Goal: Task Accomplishment & Management: Use online tool/utility

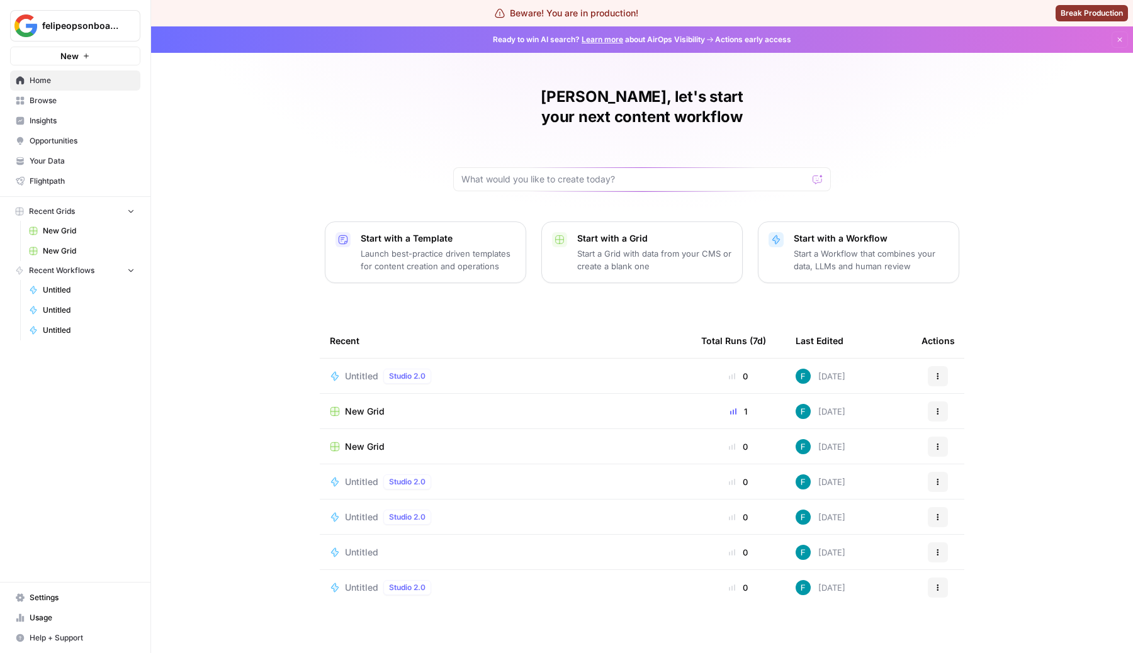
click at [869, 222] on button "Start with a Workflow Start a Workflow that combines your data, LLMs and human …" at bounding box center [858, 253] width 201 height 62
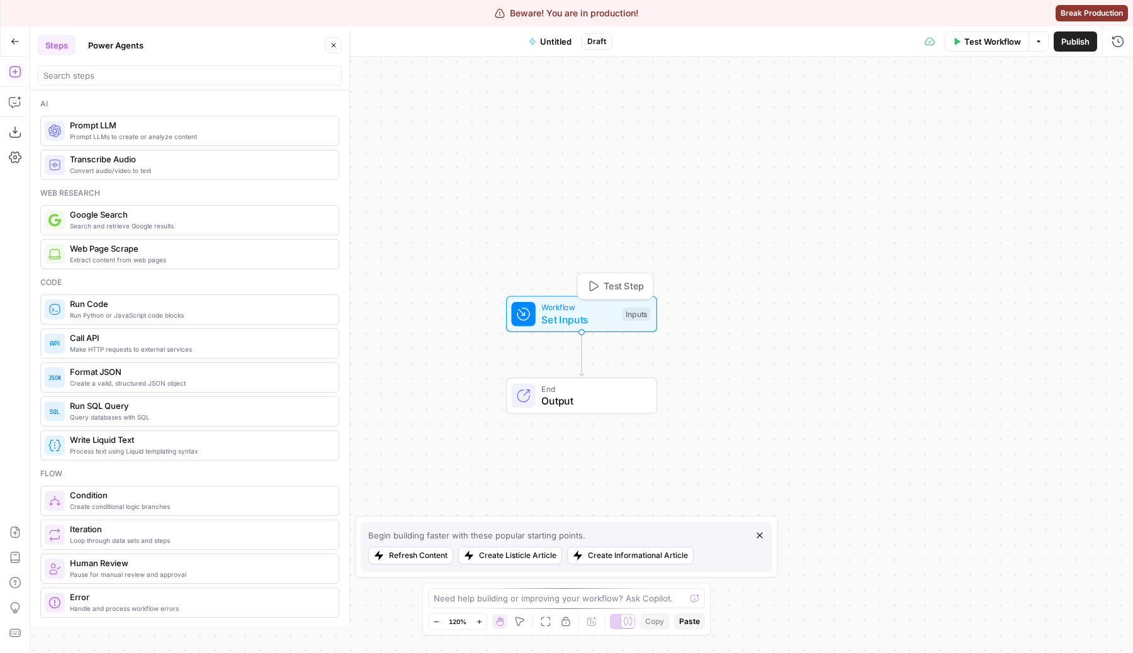
click at [594, 328] on div "Workflow Set Inputs Inputs Test Step" at bounding box center [581, 314] width 151 height 37
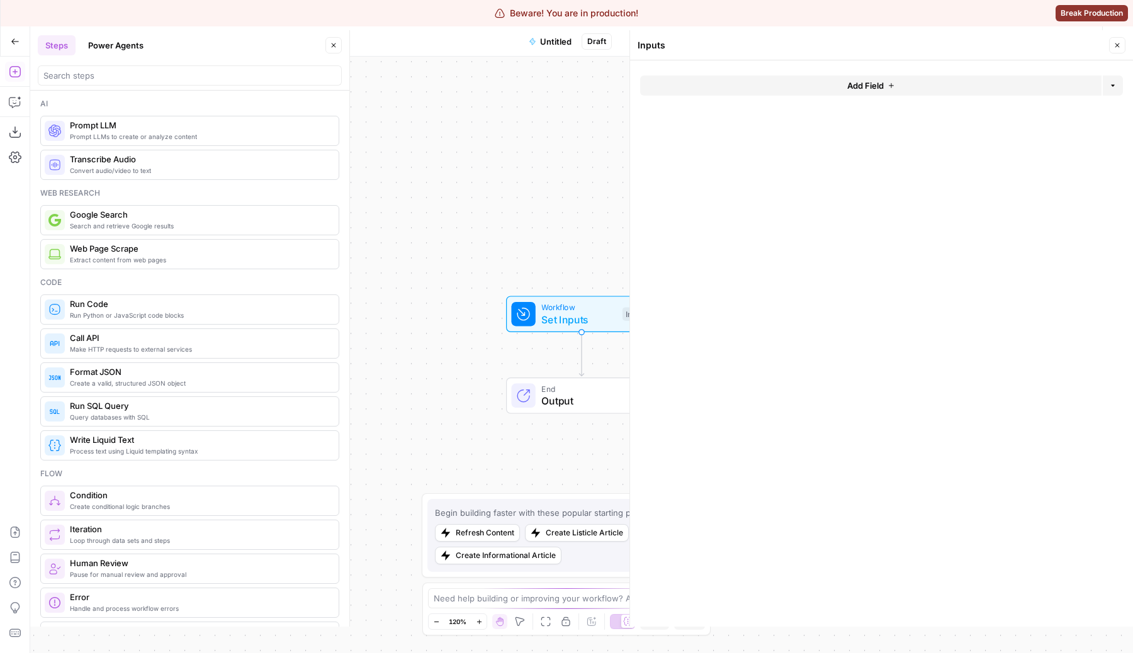
click at [906, 77] on button "Add Field" at bounding box center [870, 86] width 461 height 20
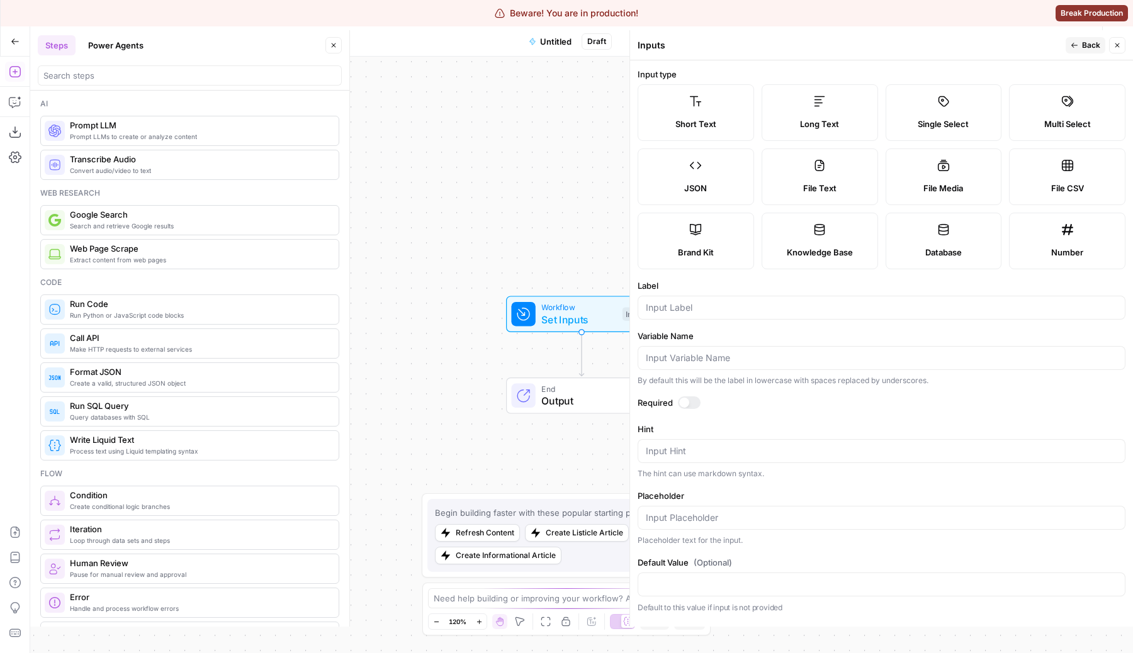
click at [692, 250] on span "Brand Kit" at bounding box center [696, 252] width 36 height 13
click at [705, 321] on form "Input type Short Text Long Text Single Select Multi Select JSON File Text File …" at bounding box center [881, 343] width 503 height 567
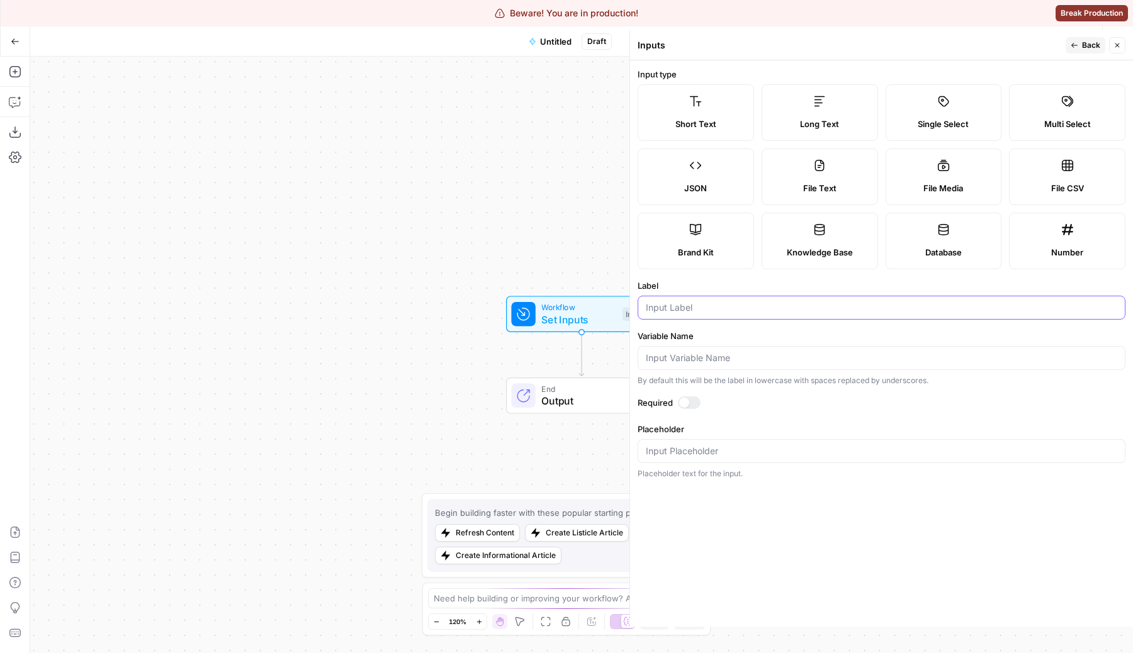
click at [709, 302] on input "Label" at bounding box center [881, 308] width 471 height 13
type input "brandkit"
click at [1094, 38] on button "Back" at bounding box center [1086, 45] width 40 height 16
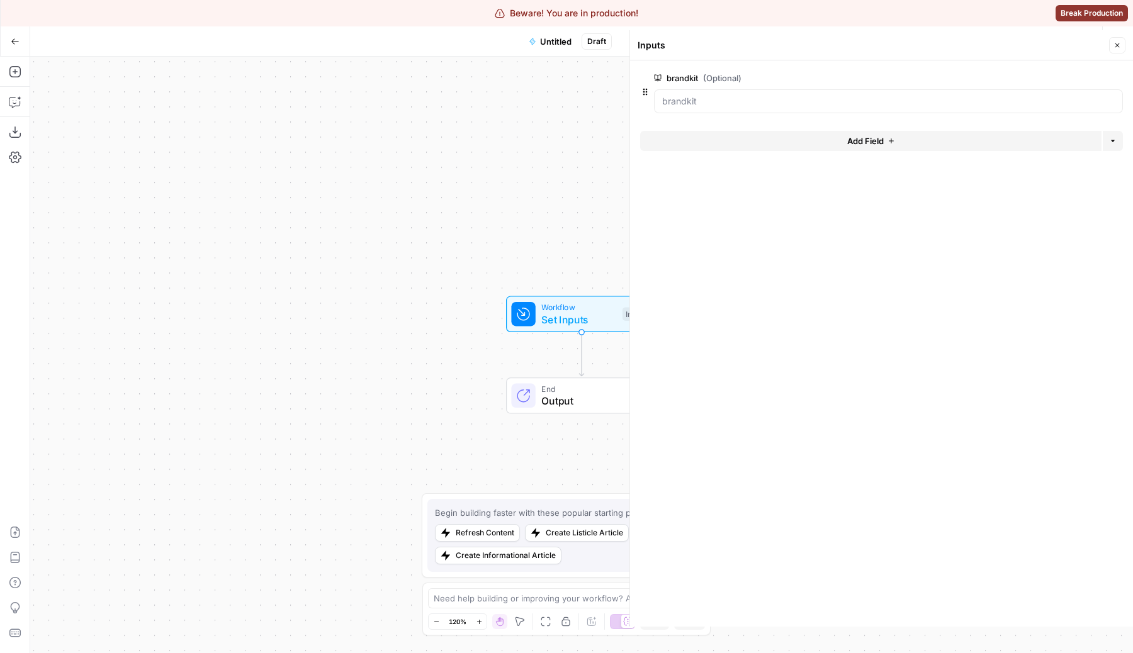
click at [1122, 49] on button "Close" at bounding box center [1117, 45] width 16 height 16
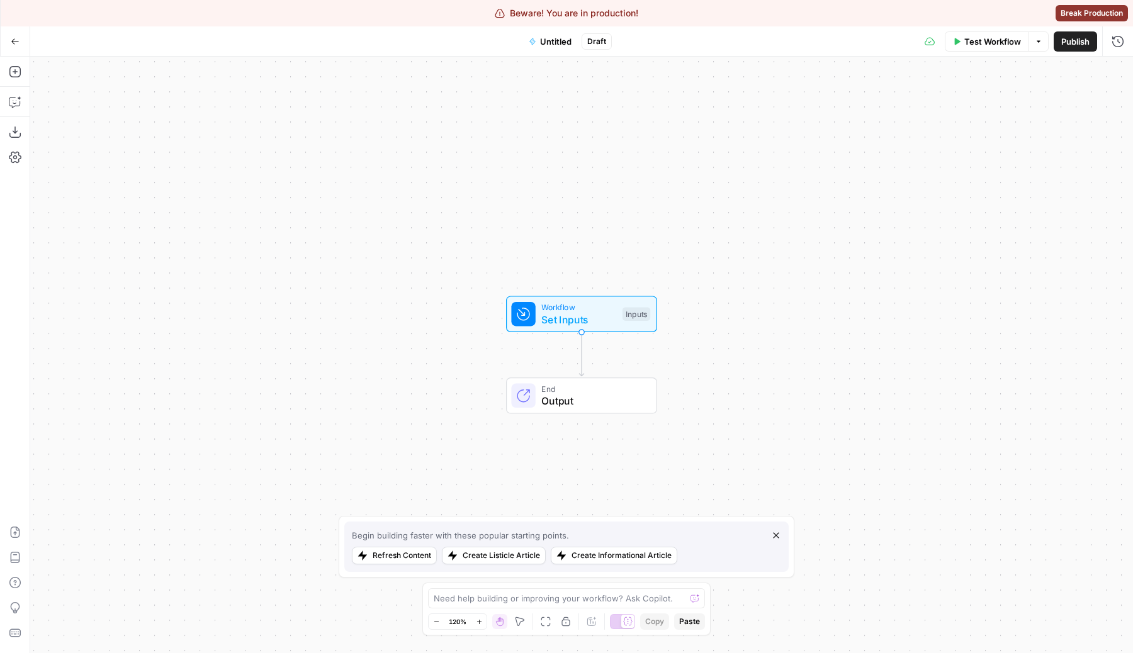
click at [28, 80] on div "Add Steps Copilot Download as JSON Settings Import JSON AirOps Academy Help Giv…" at bounding box center [15, 355] width 30 height 597
click at [17, 78] on button "Add Steps" at bounding box center [15, 72] width 20 height 20
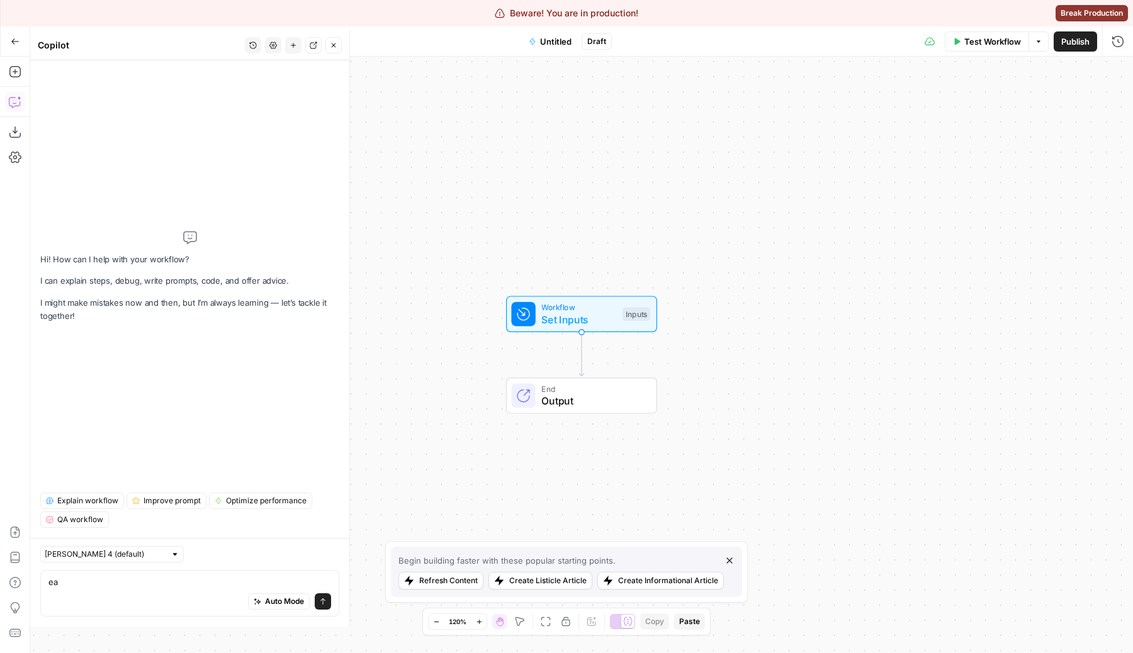
type textarea "ea"
click at [11, 62] on button "Add Steps" at bounding box center [15, 72] width 20 height 20
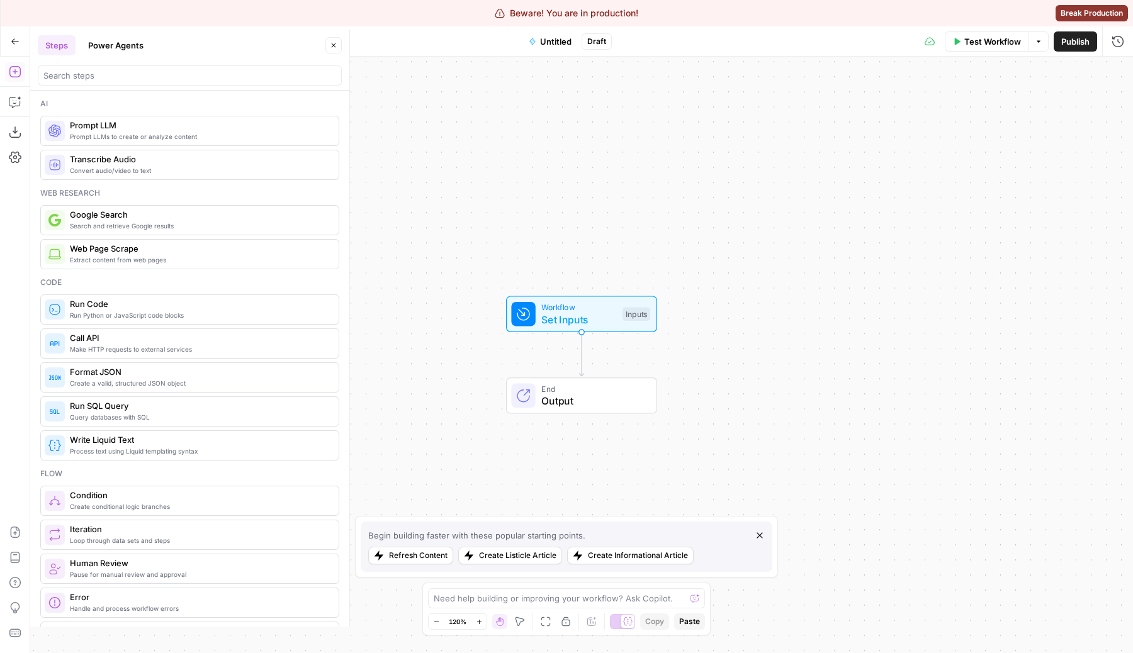
click at [98, 84] on div at bounding box center [190, 75] width 304 height 20
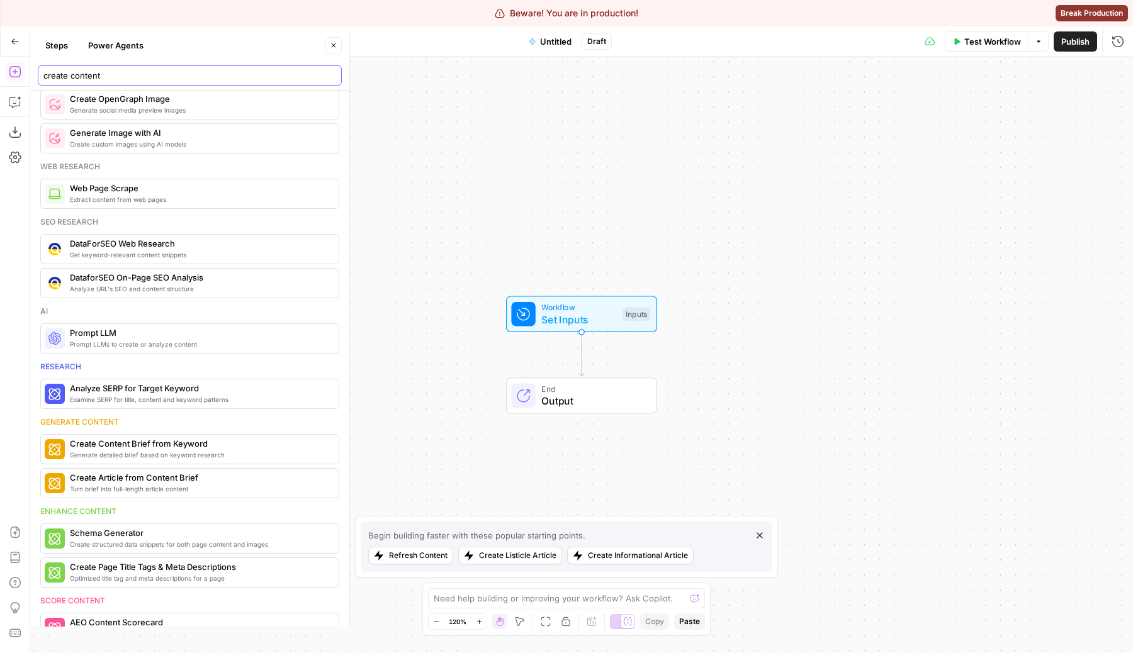
scroll to position [262, 0]
type input "create content"
click at [204, 449] on span "Generate detailed brief based on keyword research" at bounding box center [171, 454] width 203 height 10
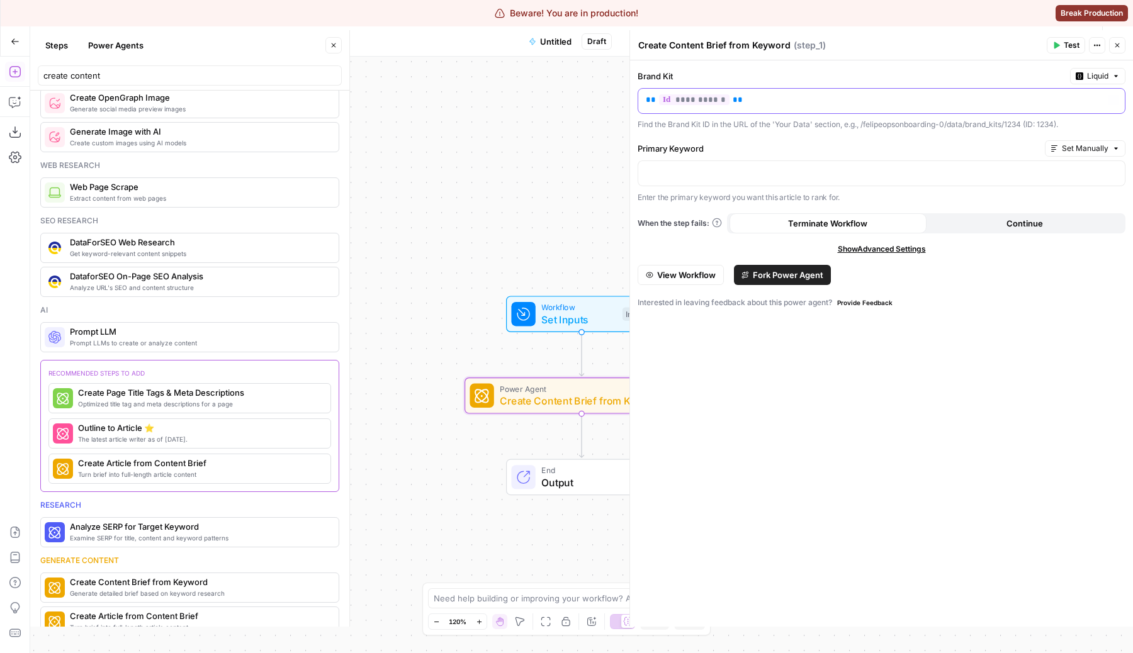
click at [728, 104] on p "**********" at bounding box center [871, 100] width 451 height 13
copy p "**********"
click at [743, 181] on div at bounding box center [881, 173] width 487 height 25
click at [903, 302] on div "Interested in leaving feedback about this power agent? Provide Feedback" at bounding box center [882, 302] width 488 height 15
click at [1065, 47] on span "Test" at bounding box center [1072, 45] width 16 height 11
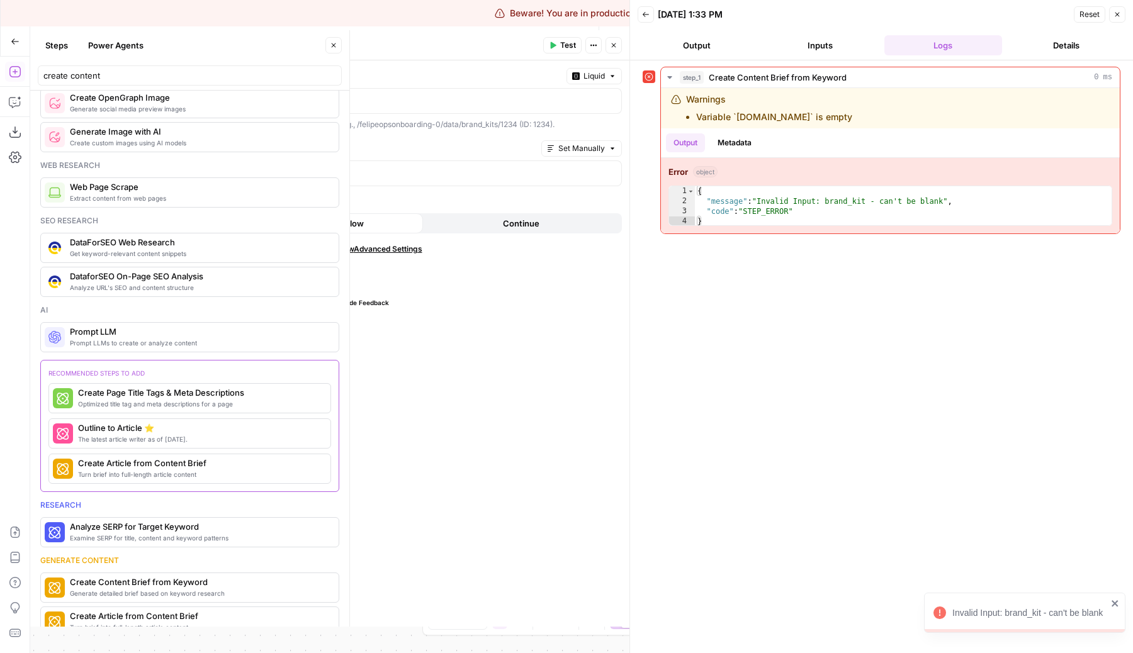
click at [610, 50] on button "Close" at bounding box center [614, 45] width 16 height 16
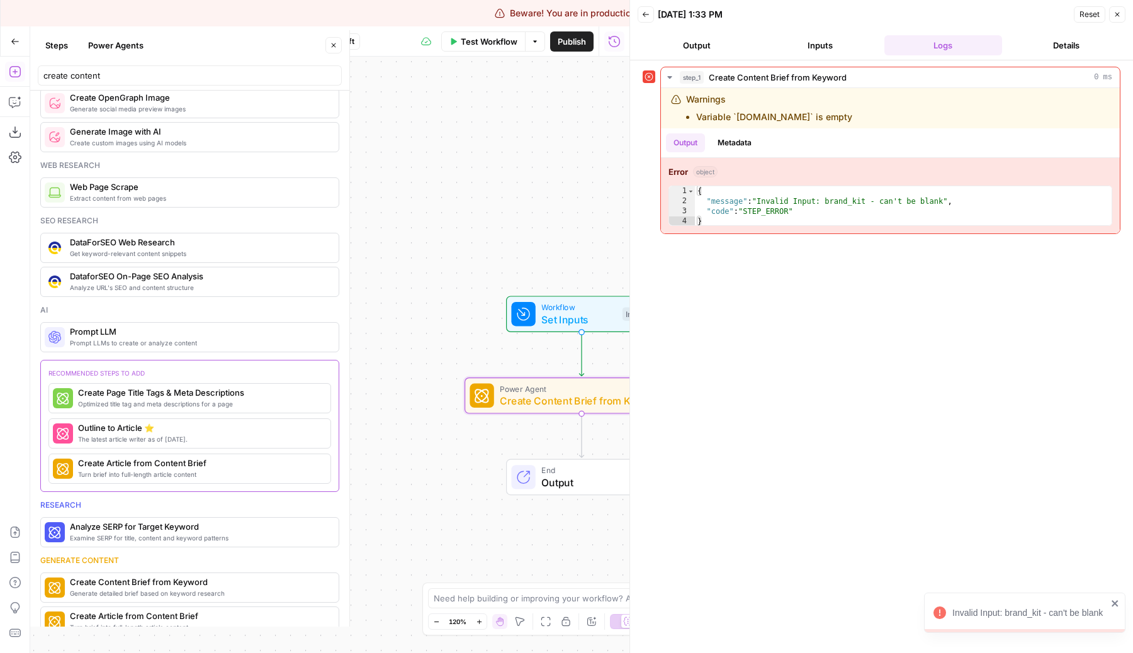
click at [507, 35] on span "Test Workflow" at bounding box center [489, 41] width 57 height 13
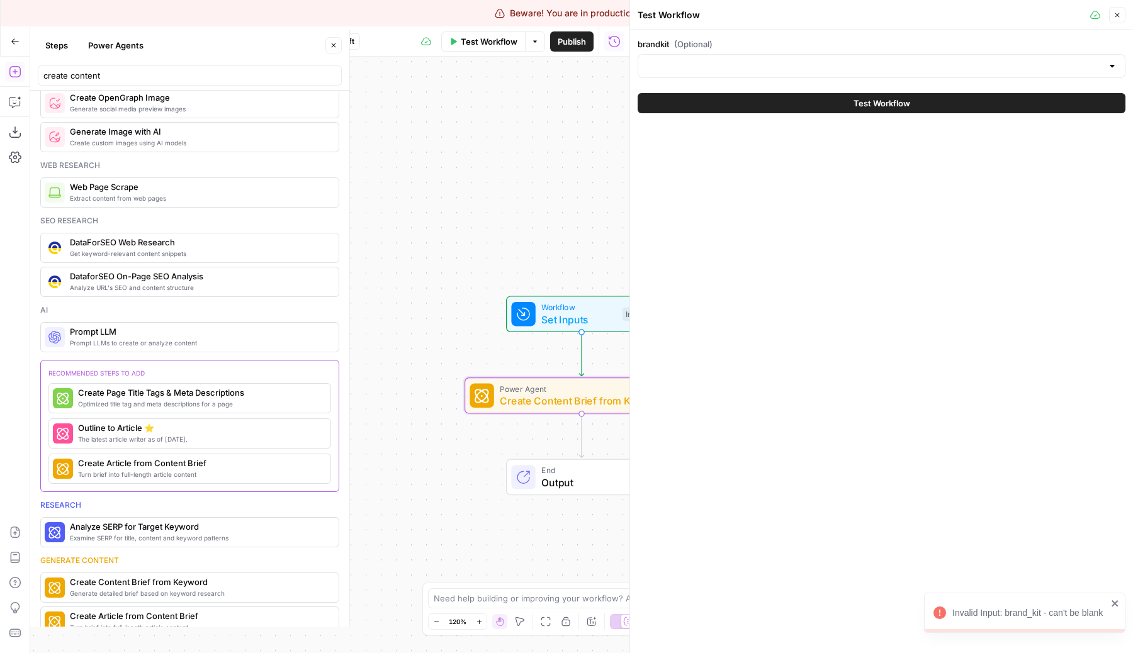
click at [743, 72] on div at bounding box center [882, 66] width 488 height 24
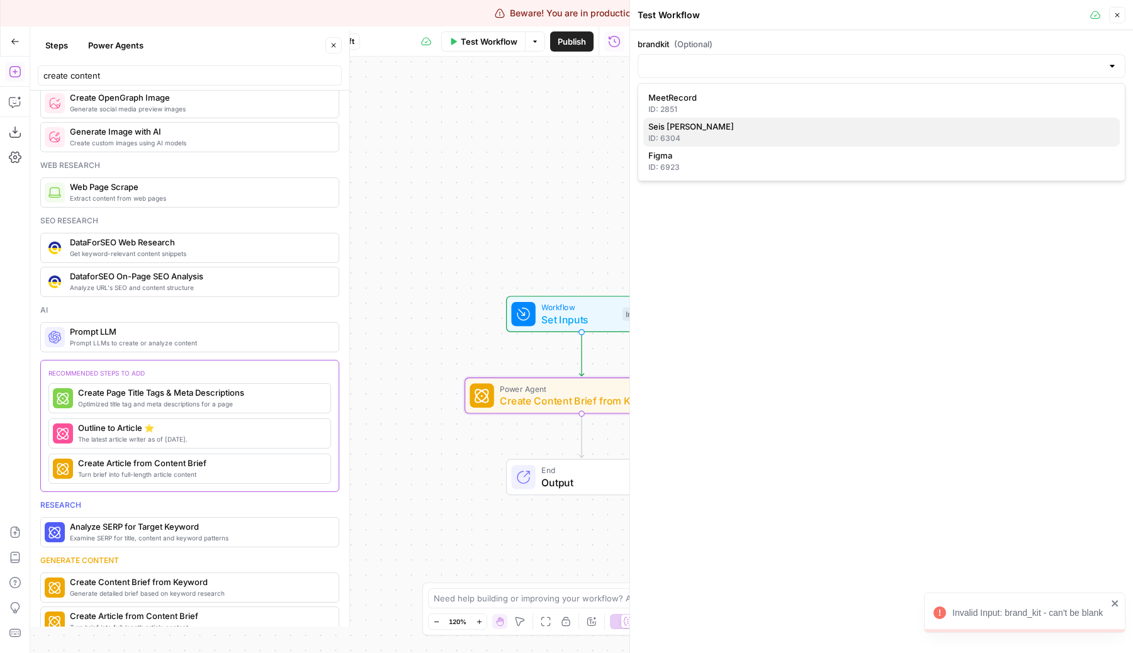
click at [701, 136] on div "ID: 6304" at bounding box center [881, 138] width 466 height 11
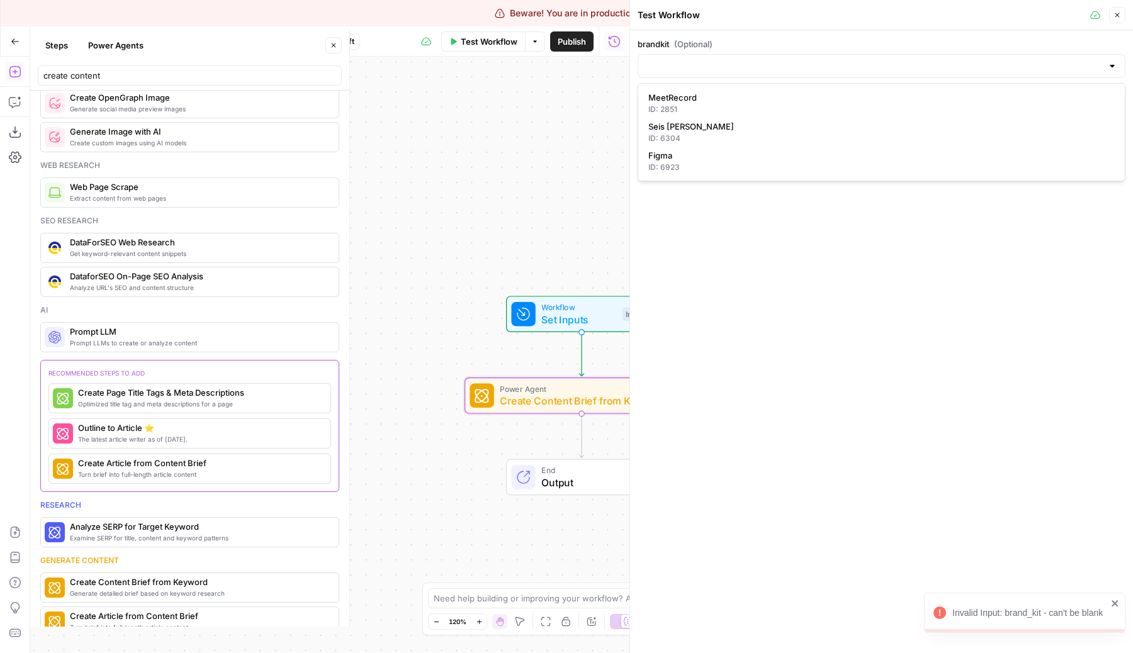
type input "Seis [PERSON_NAME]"
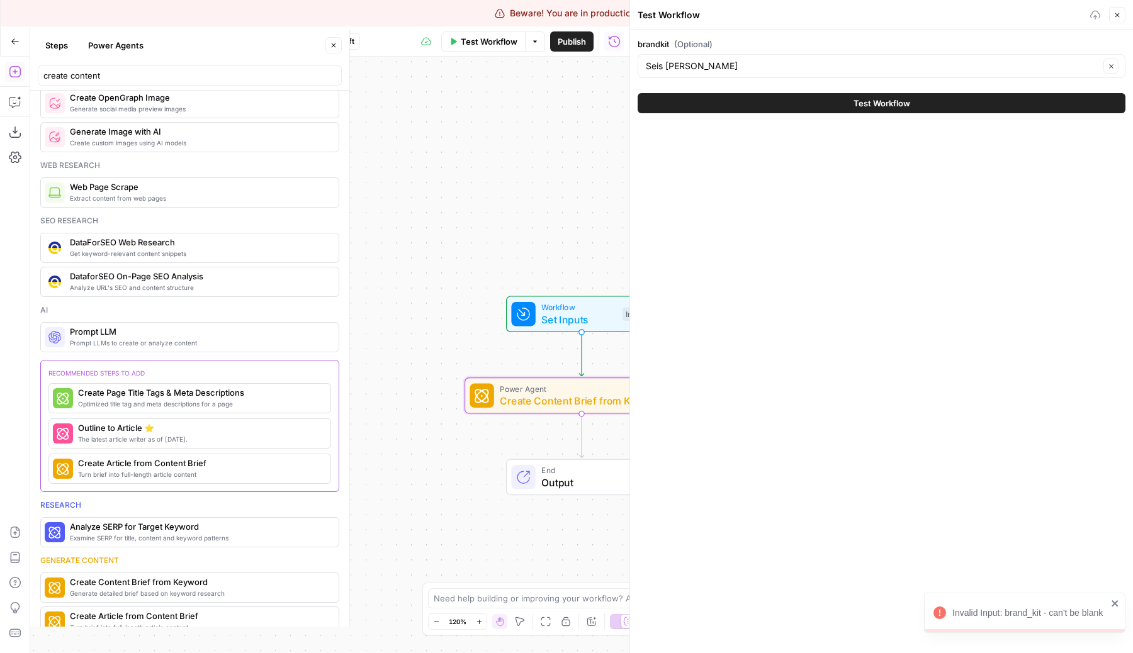
click at [754, 101] on button "Test Workflow" at bounding box center [882, 103] width 488 height 20
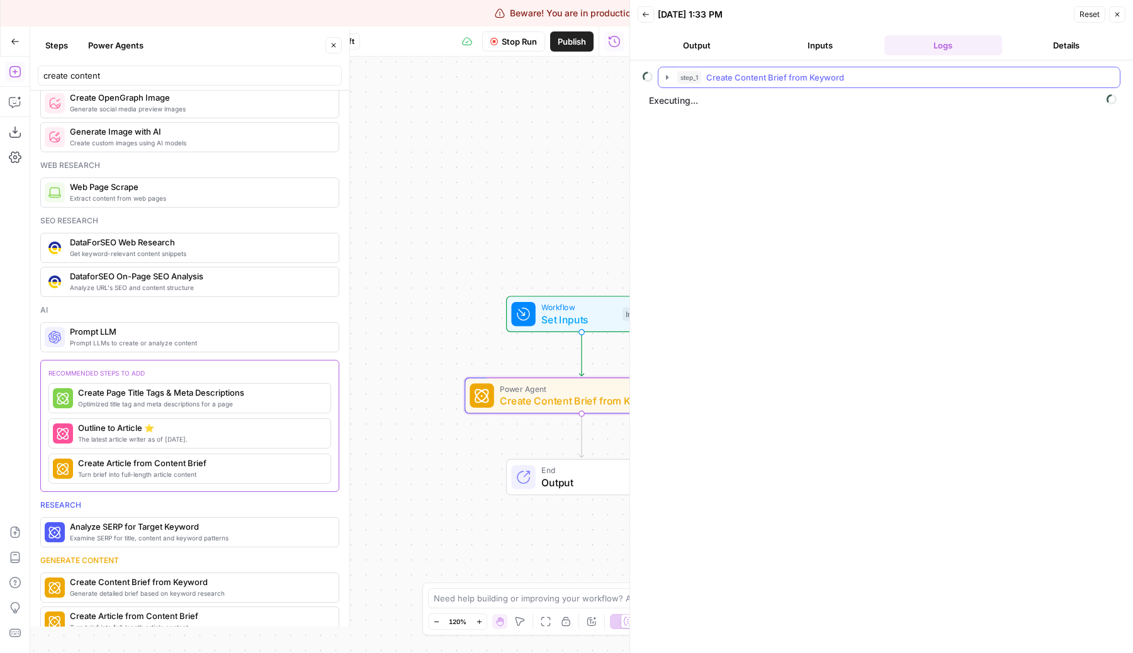
click at [742, 69] on button "step_1 Create Content Brief from Keyword" at bounding box center [888, 77] width 461 height 20
click at [747, 103] on span "Perform Google Search" at bounding box center [785, 104] width 92 height 13
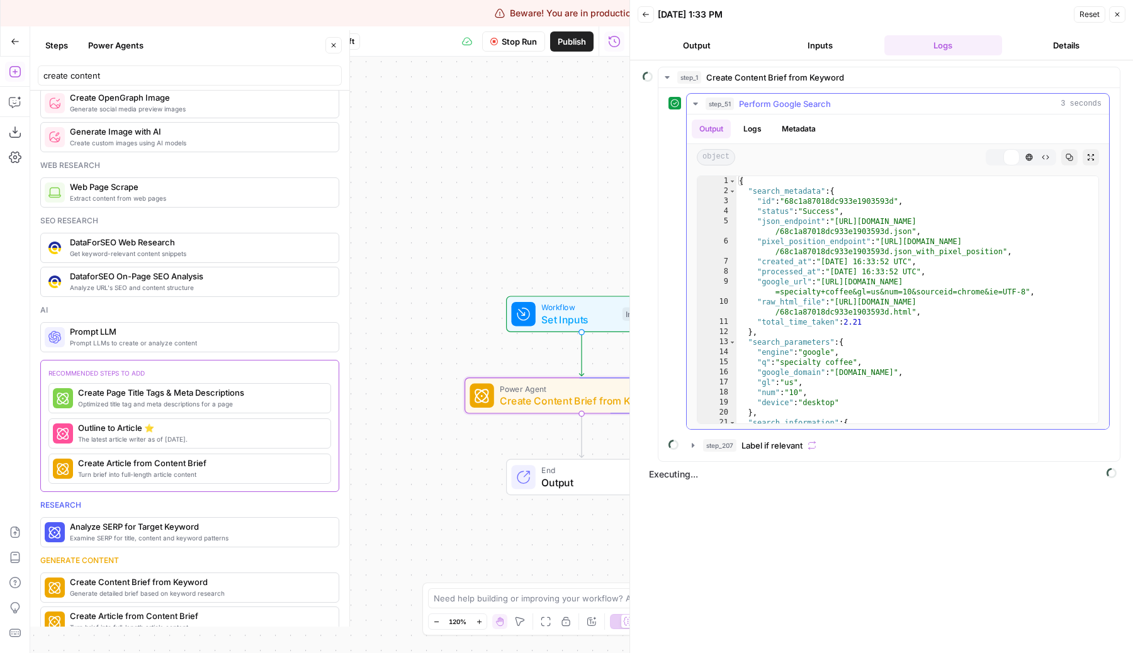
click at [747, 103] on span "Perform Google Search" at bounding box center [785, 104] width 92 height 13
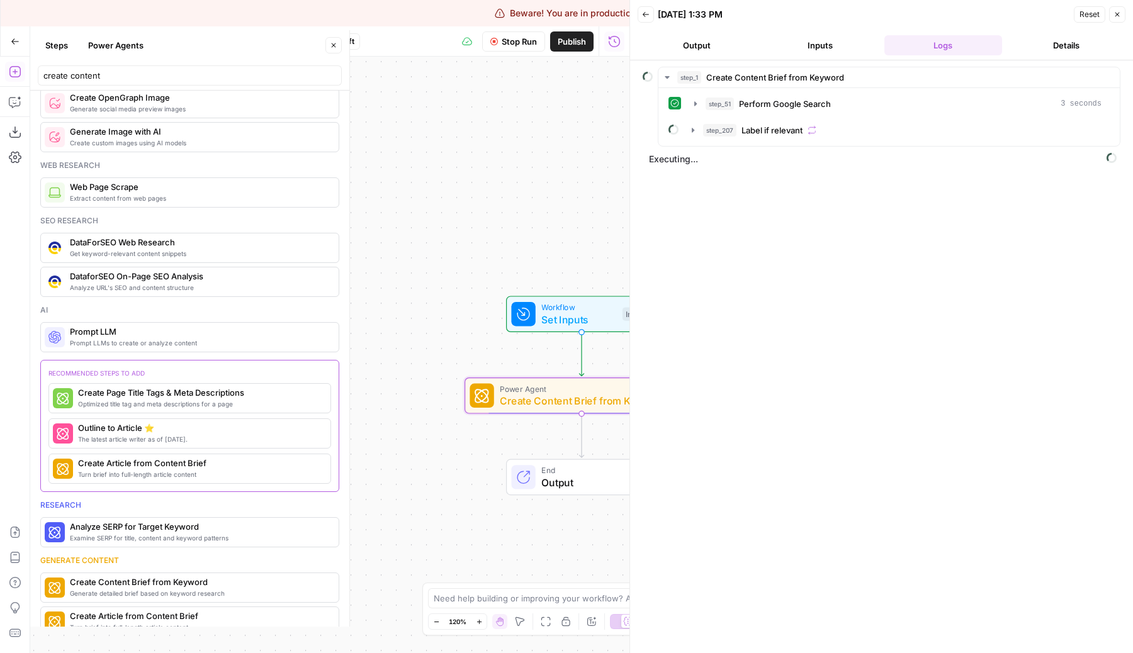
click at [789, 146] on div "step_1 Create Content Brief from Keyword step_51 Perform Google Search 3 second…" at bounding box center [889, 107] width 463 height 80
click at [783, 140] on div "step_207 Label if relevant" at bounding box center [897, 130] width 426 height 21
click at [773, 133] on span "Label if relevant" at bounding box center [772, 130] width 61 height 13
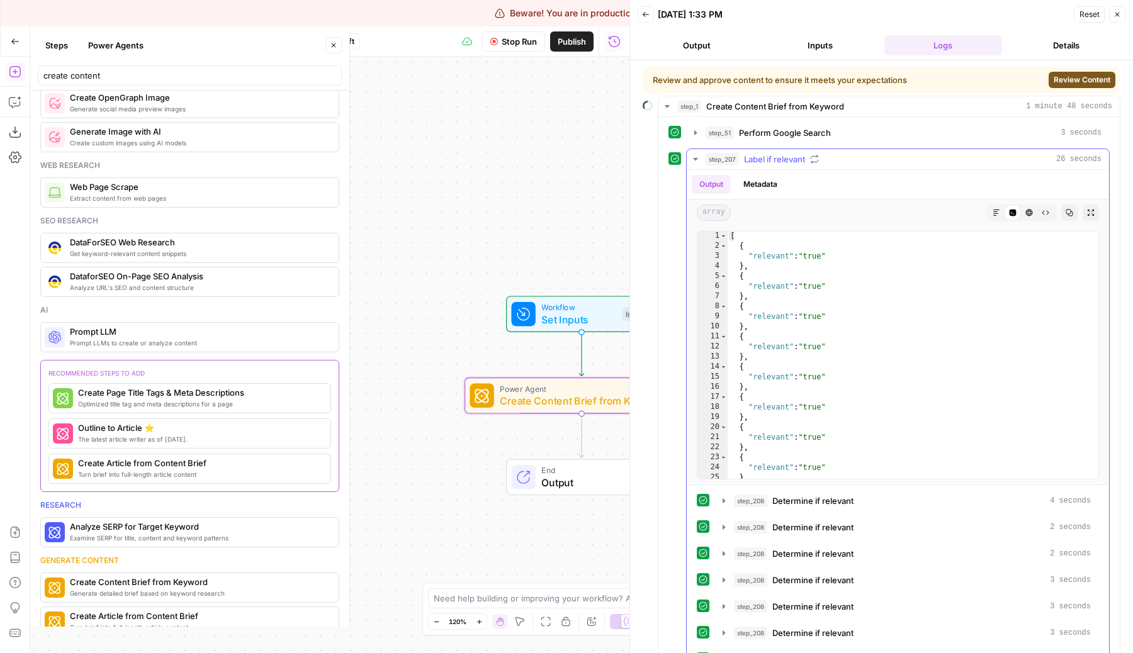
scroll to position [3, 0]
click at [698, 155] on icon "button" at bounding box center [696, 159] width 10 height 10
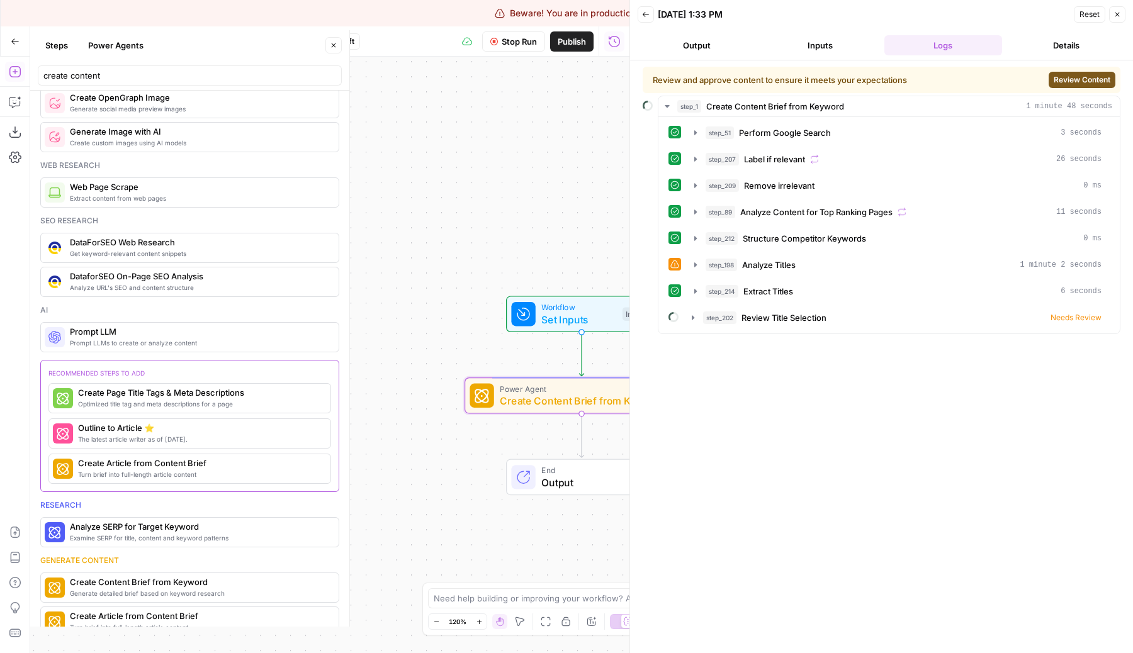
click at [1073, 77] on span "Review Content" at bounding box center [1082, 79] width 57 height 11
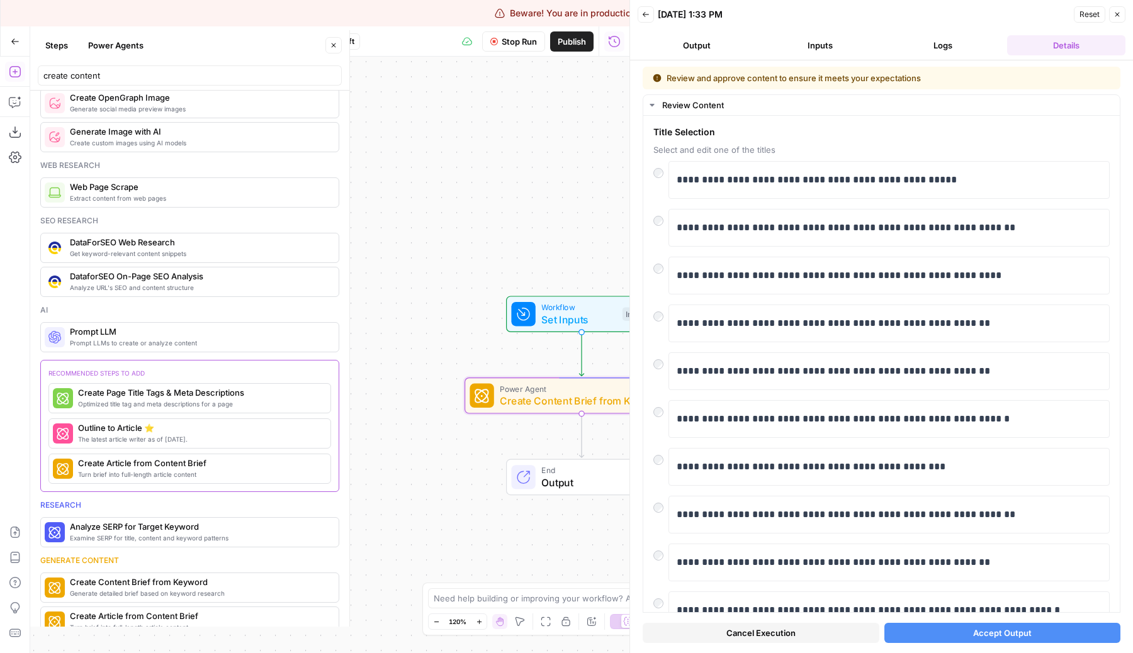
click at [1001, 633] on span "Accept Output" at bounding box center [1002, 633] width 59 height 13
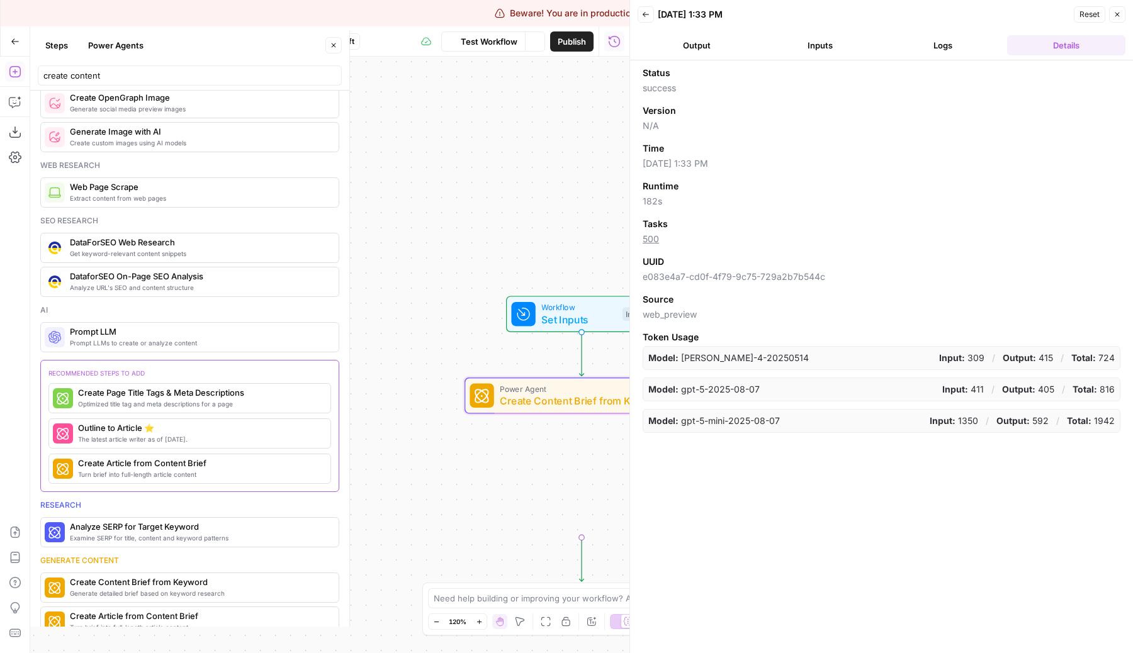
click at [502, 86] on div "Workflow Set Inputs Inputs Power Agent Create Content Brief from Keyword Step 1…" at bounding box center [329, 355] width 599 height 597
